Goal: Task Accomplishment & Management: Manage account settings

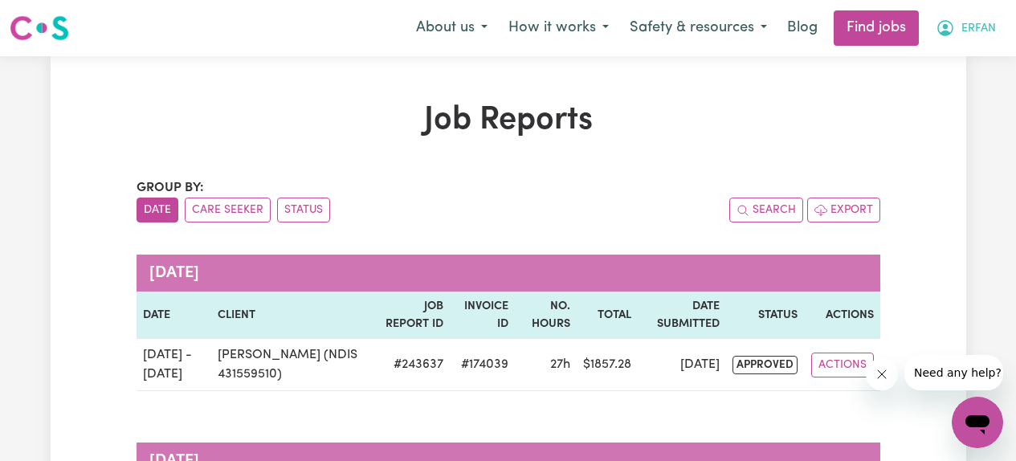
click at [973, 33] on span "ERFAN" at bounding box center [978, 29] width 35 height 18
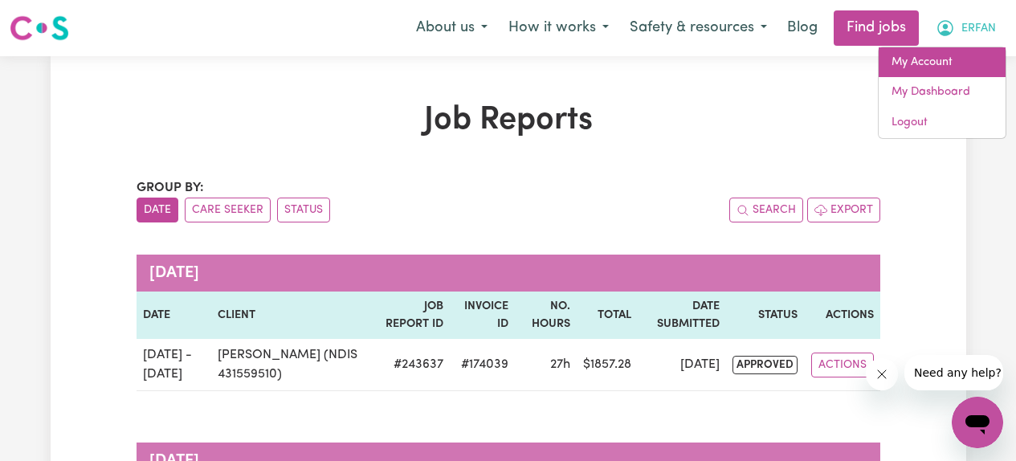
click at [945, 59] on link "My Account" at bounding box center [941, 62] width 127 height 31
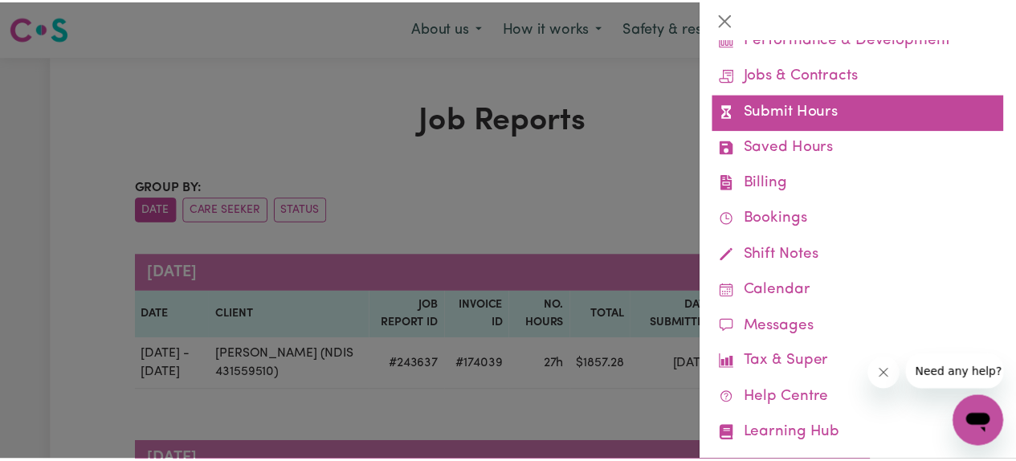
scroll to position [166, 0]
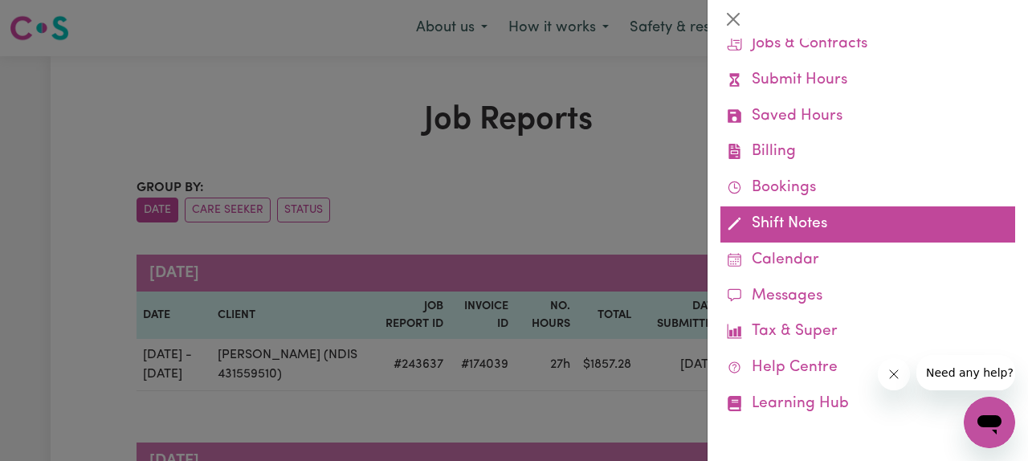
click at [771, 225] on link "Shift Notes" at bounding box center [867, 224] width 295 height 36
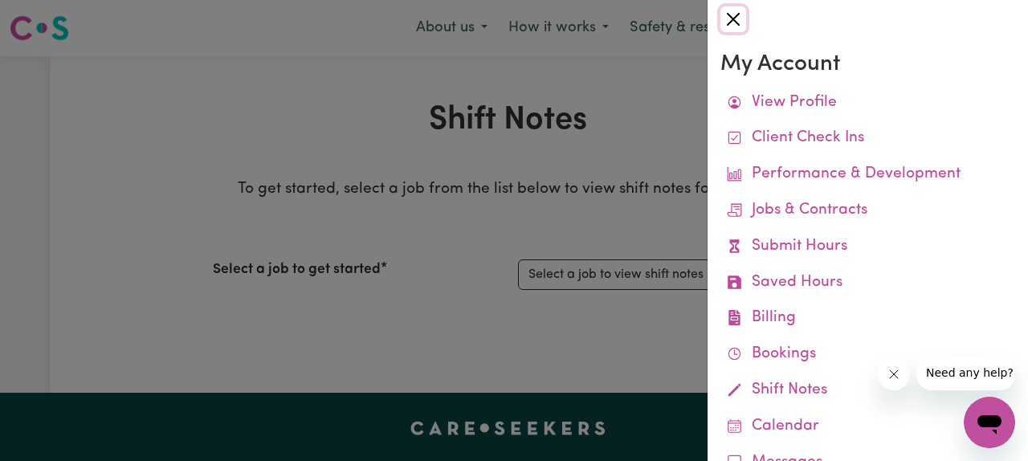
click at [732, 20] on button "Close" at bounding box center [733, 19] width 26 height 26
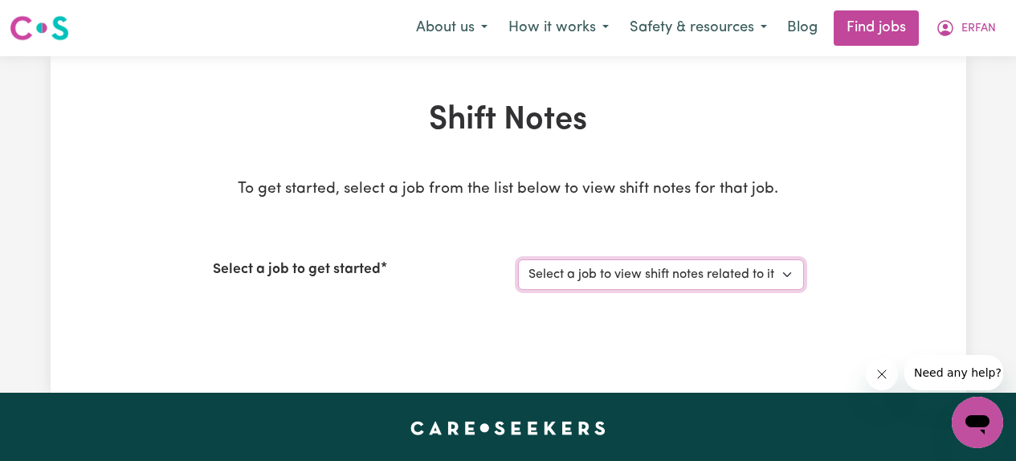
click at [670, 270] on select "Select a job to view shift notes related to it... [[PERSON_NAME] (NDIS 43155951…" at bounding box center [661, 274] width 286 height 31
select select "3922"
click at [518, 259] on select "Select a job to view shift notes related to it... [[PERSON_NAME] (NDIS 43155951…" at bounding box center [661, 274] width 286 height 31
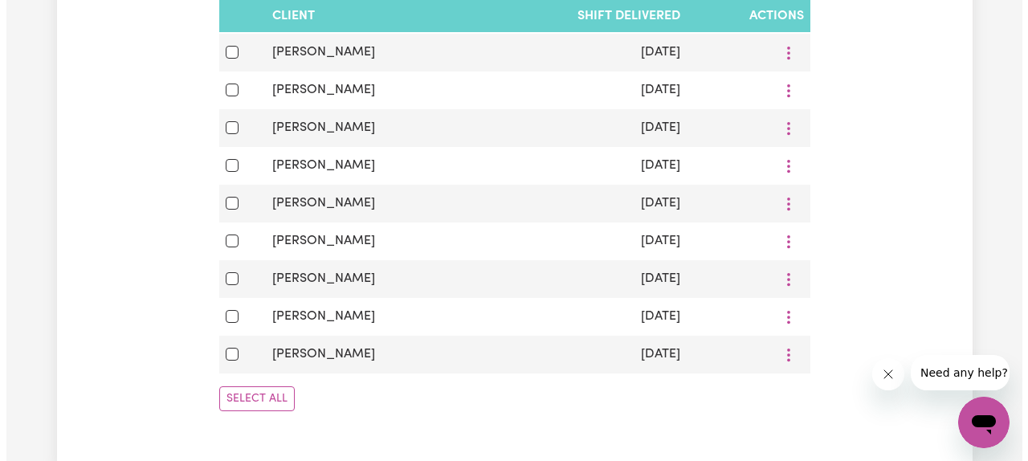
scroll to position [773, 0]
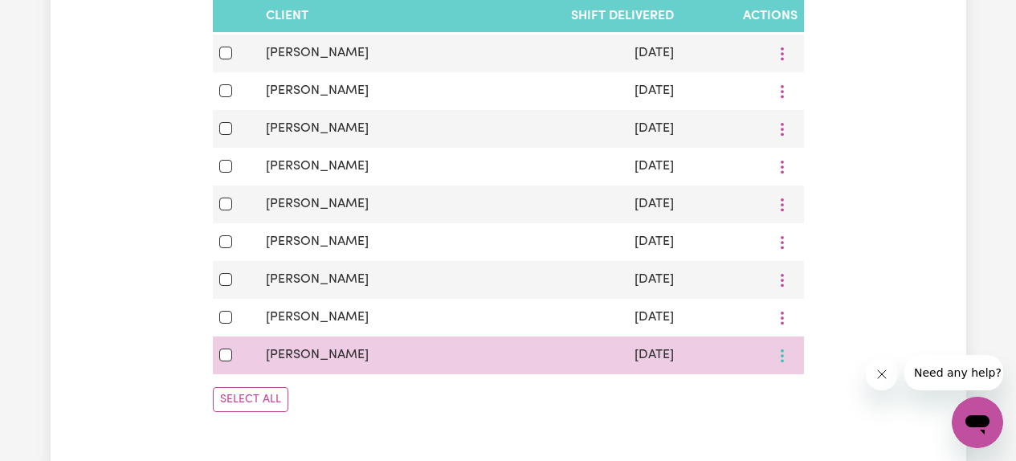
click at [780, 358] on icon "More options" at bounding box center [782, 356] width 16 height 16
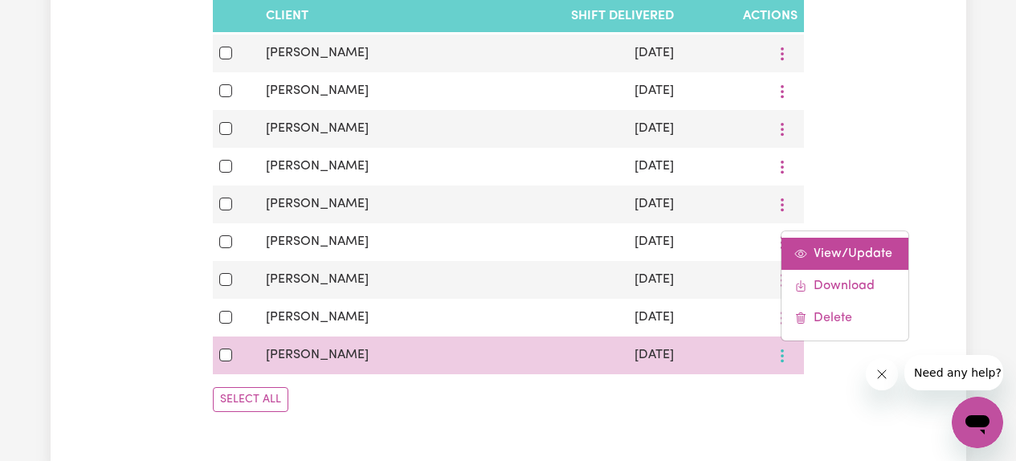
click at [825, 259] on span "View/Update" at bounding box center [852, 253] width 79 height 13
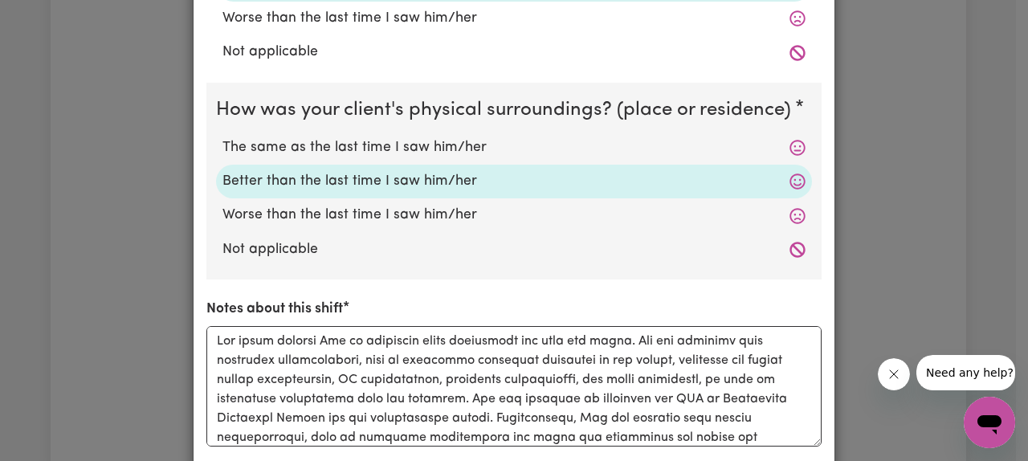
scroll to position [658, 0]
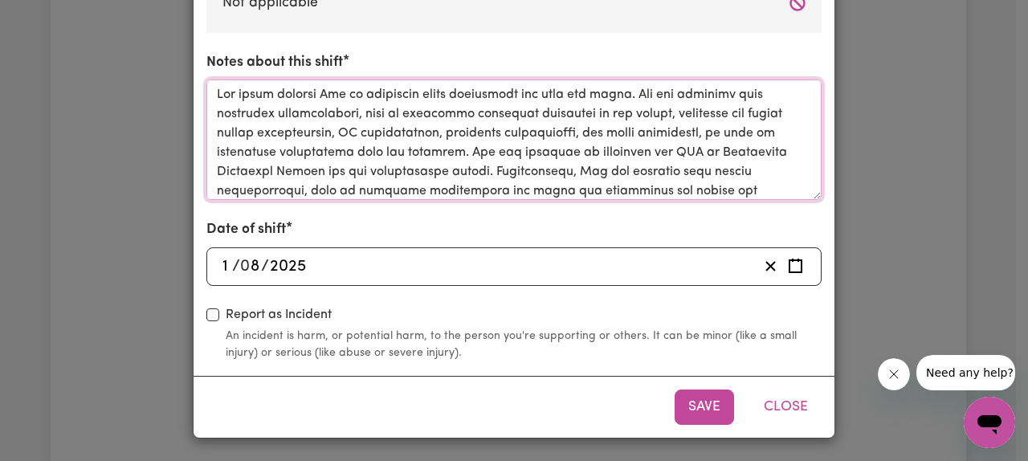
click at [503, 161] on textarea "Notes about this shift" at bounding box center [513, 139] width 615 height 120
